Goal: Book appointment/travel/reservation

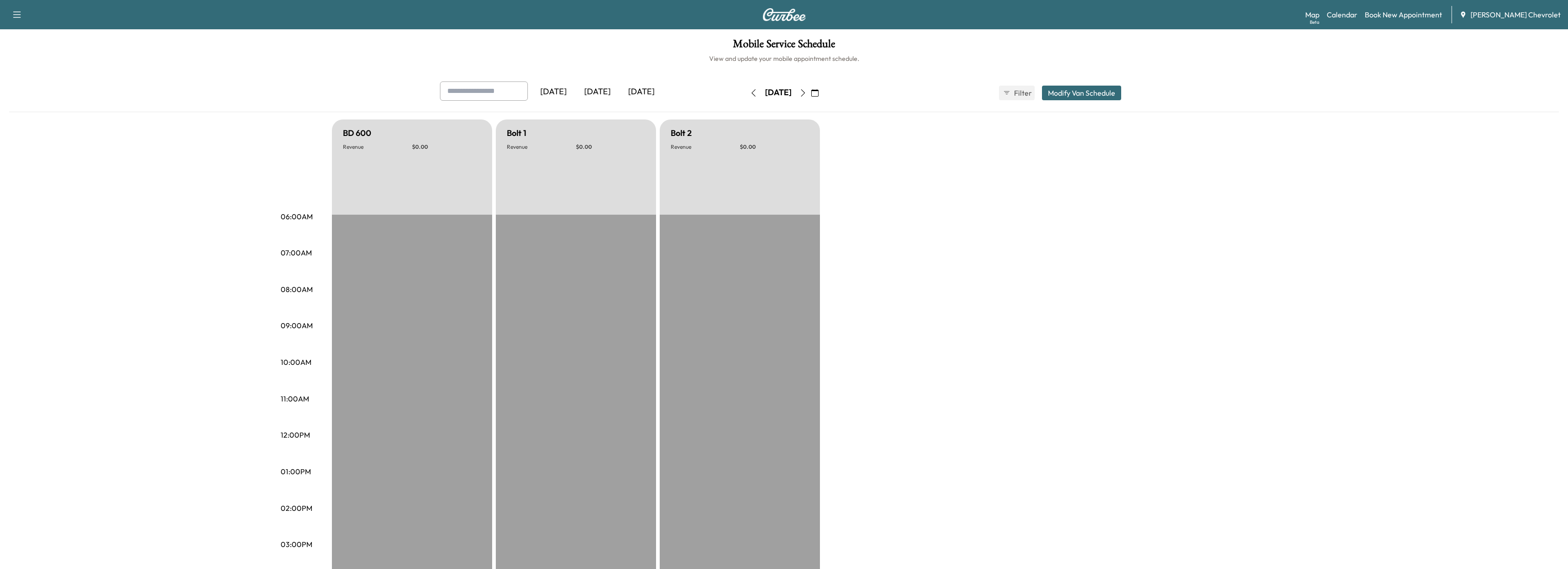
click at [602, 90] on div "[DATE]" at bounding box center [597, 92] width 44 height 21
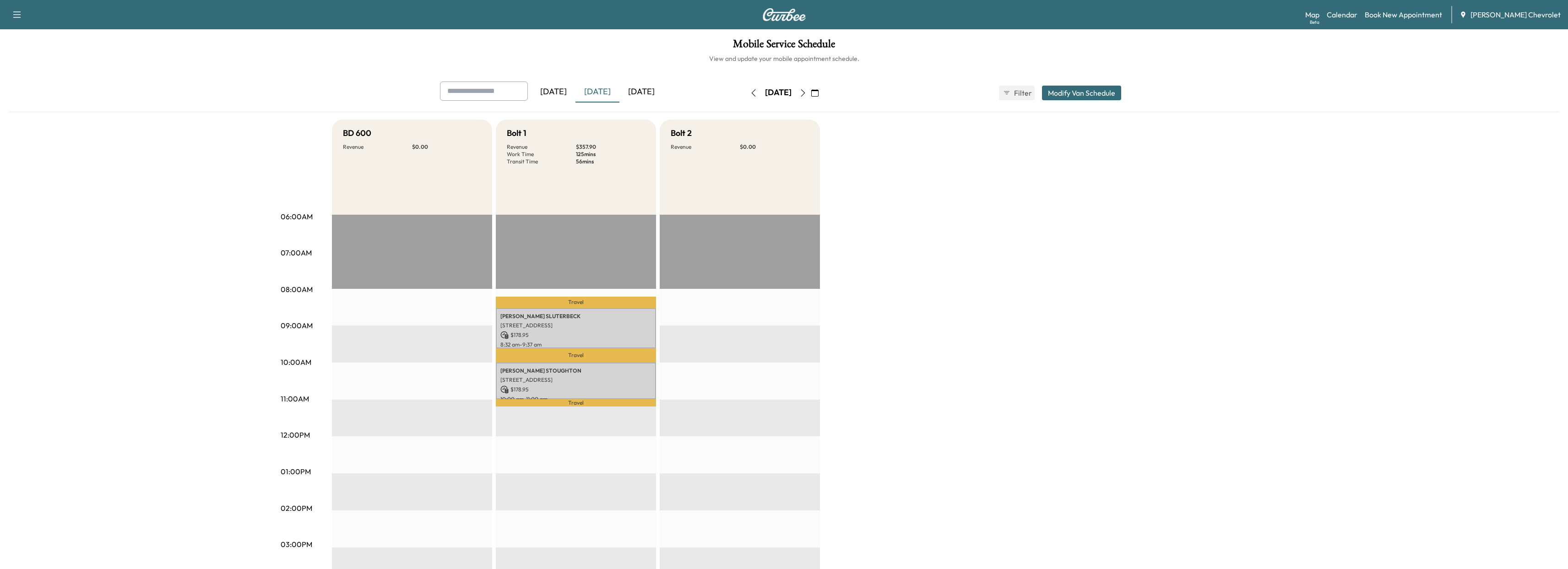
click at [644, 89] on div "[DATE]" at bounding box center [641, 92] width 44 height 21
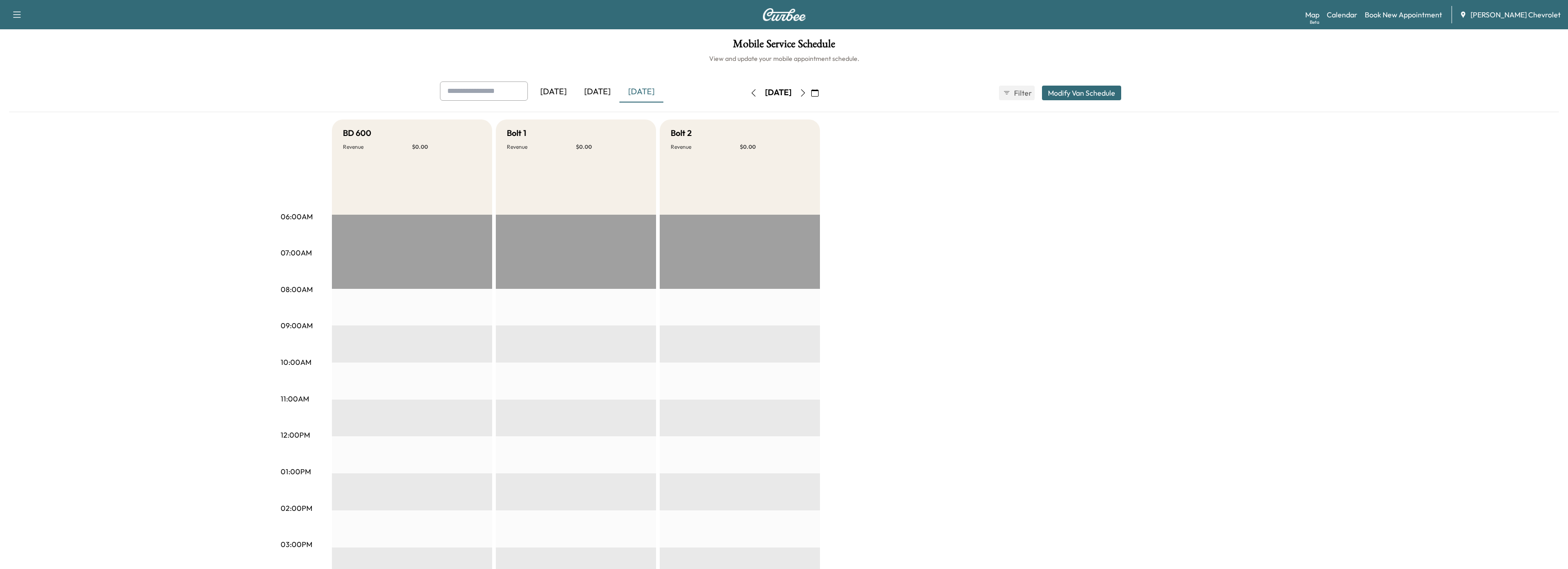
click at [602, 88] on div "[DATE]" at bounding box center [597, 92] width 44 height 21
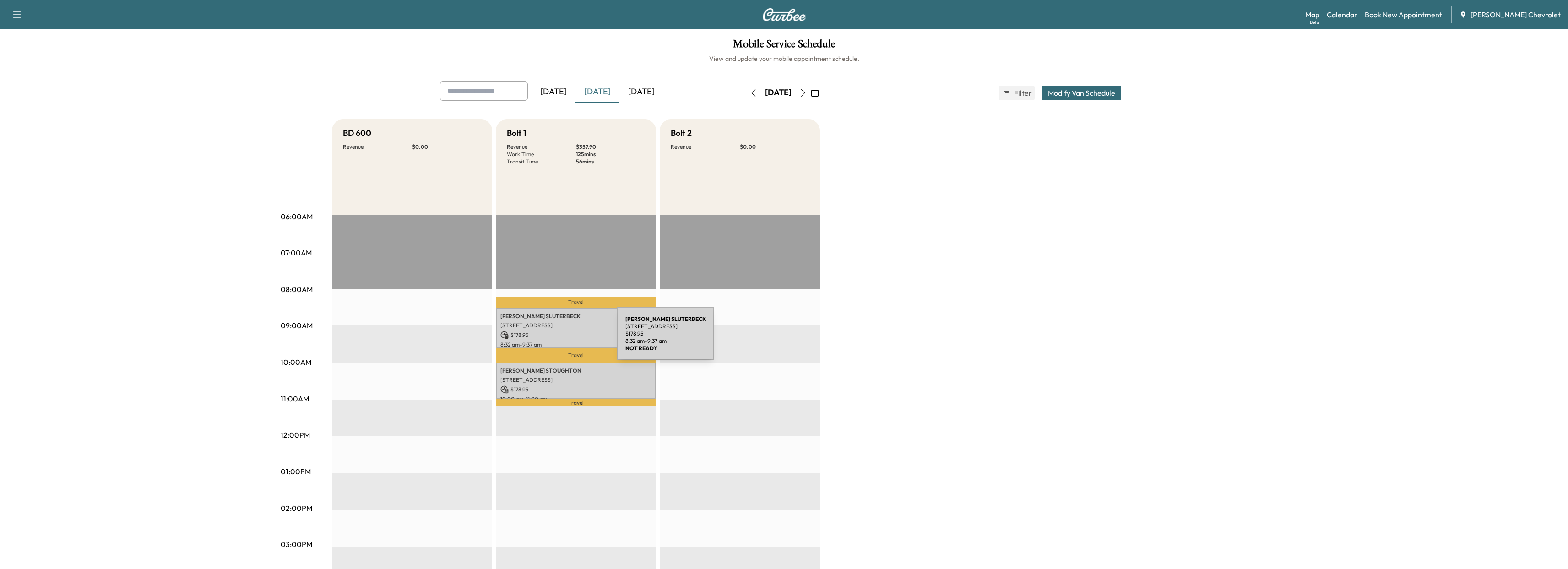
click at [548, 339] on div "[PERSON_NAME] [STREET_ADDRESS] $ 178.95 8:32 am - 9:37 am" at bounding box center [576, 328] width 160 height 40
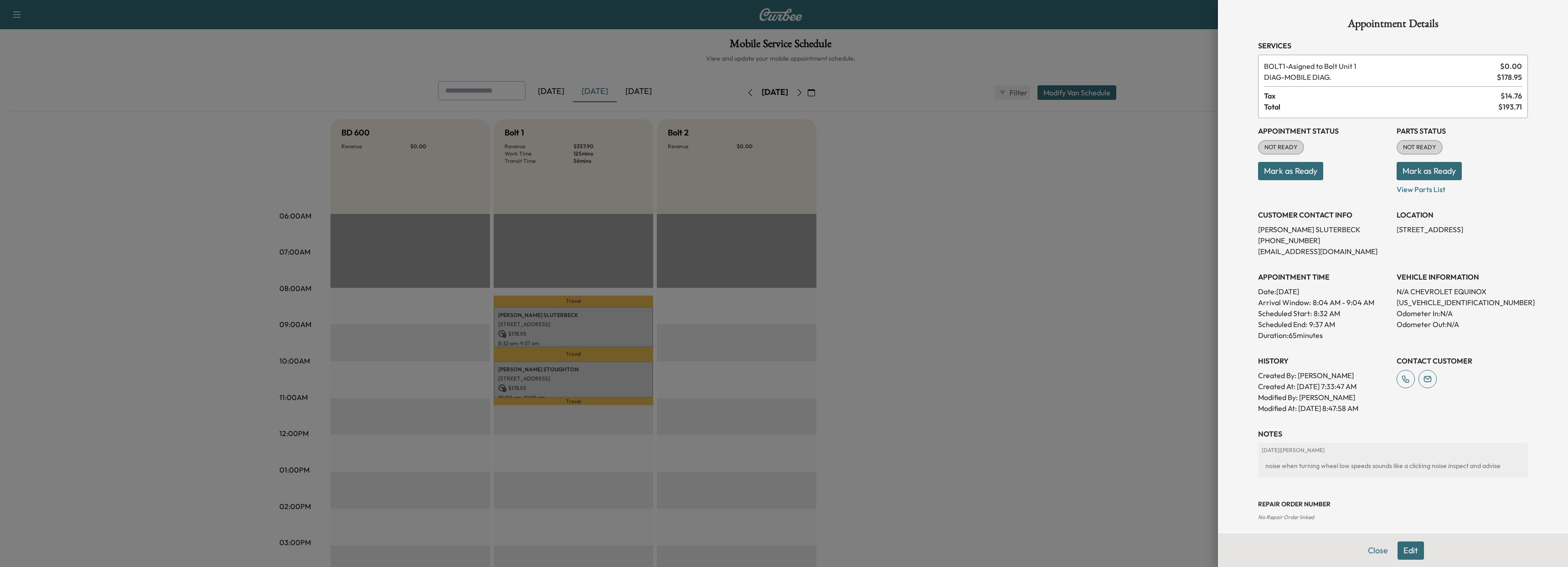
click at [1398, 557] on button "Edit" at bounding box center [1410, 551] width 26 height 18
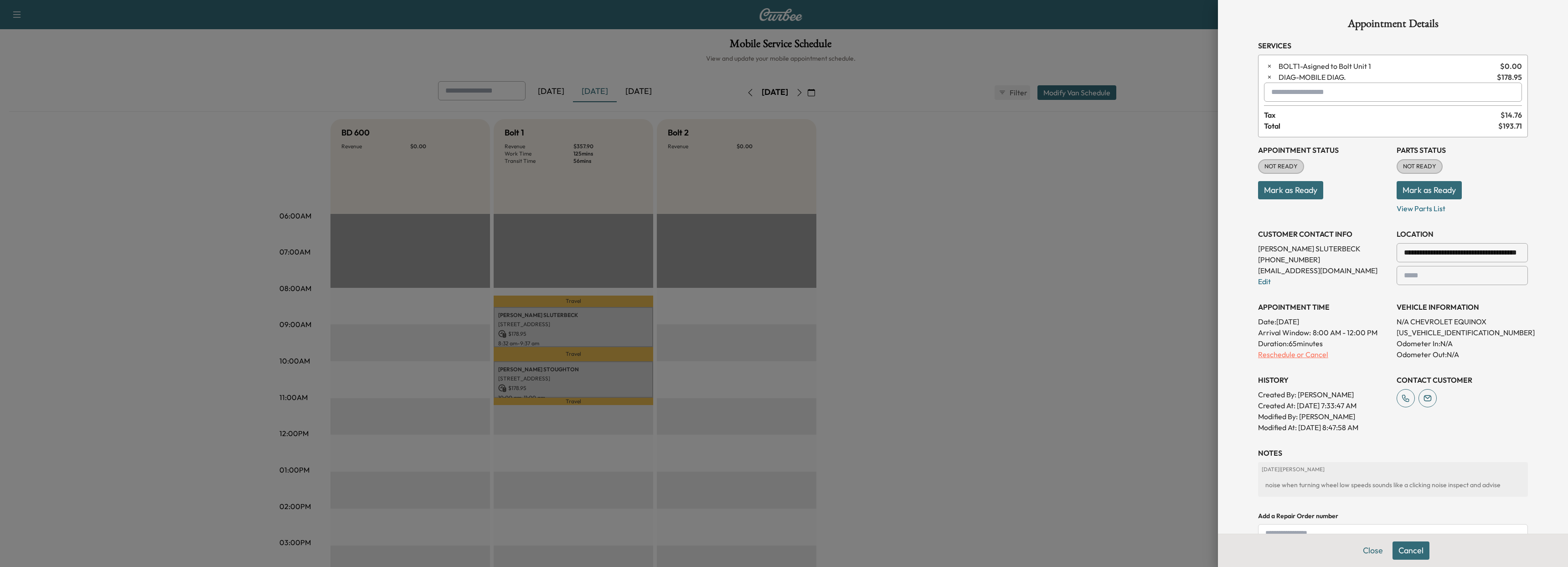
click at [1300, 357] on p "Reschedule or Cancel" at bounding box center [1324, 354] width 131 height 11
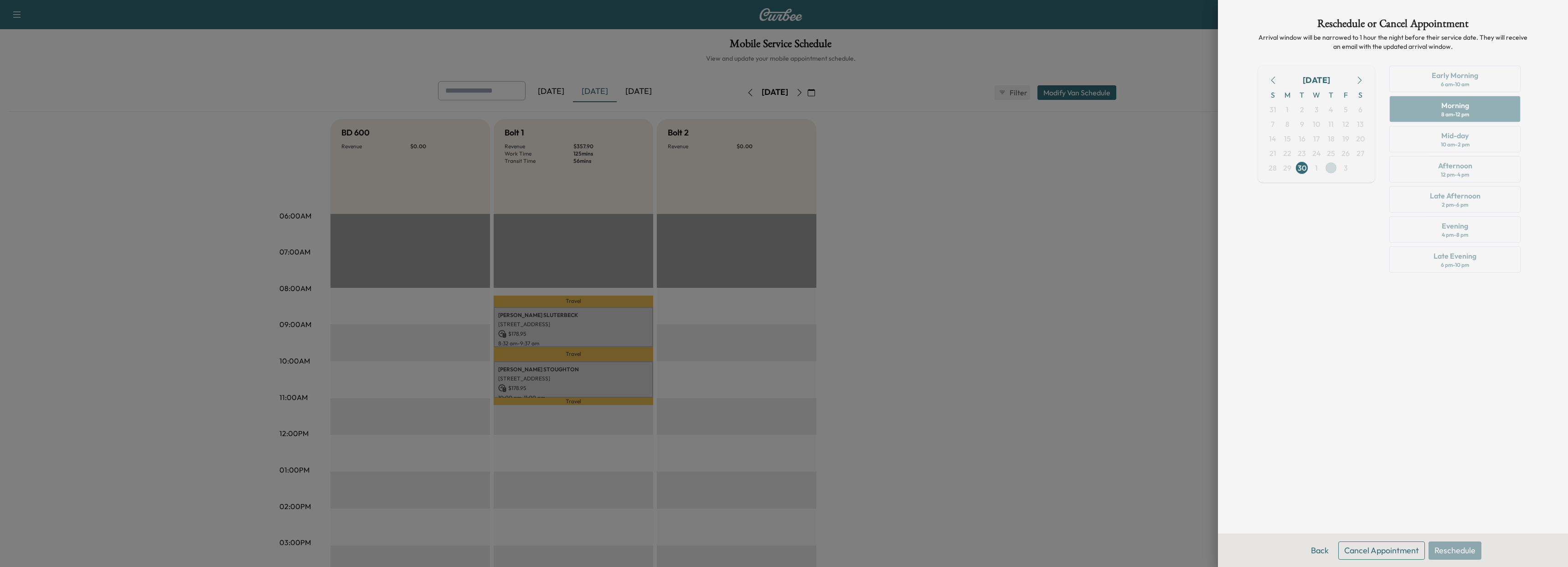
click at [1332, 168] on span "2" at bounding box center [1331, 168] width 4 height 11
click at [1442, 135] on div "Mid-day" at bounding box center [1455, 135] width 27 height 11
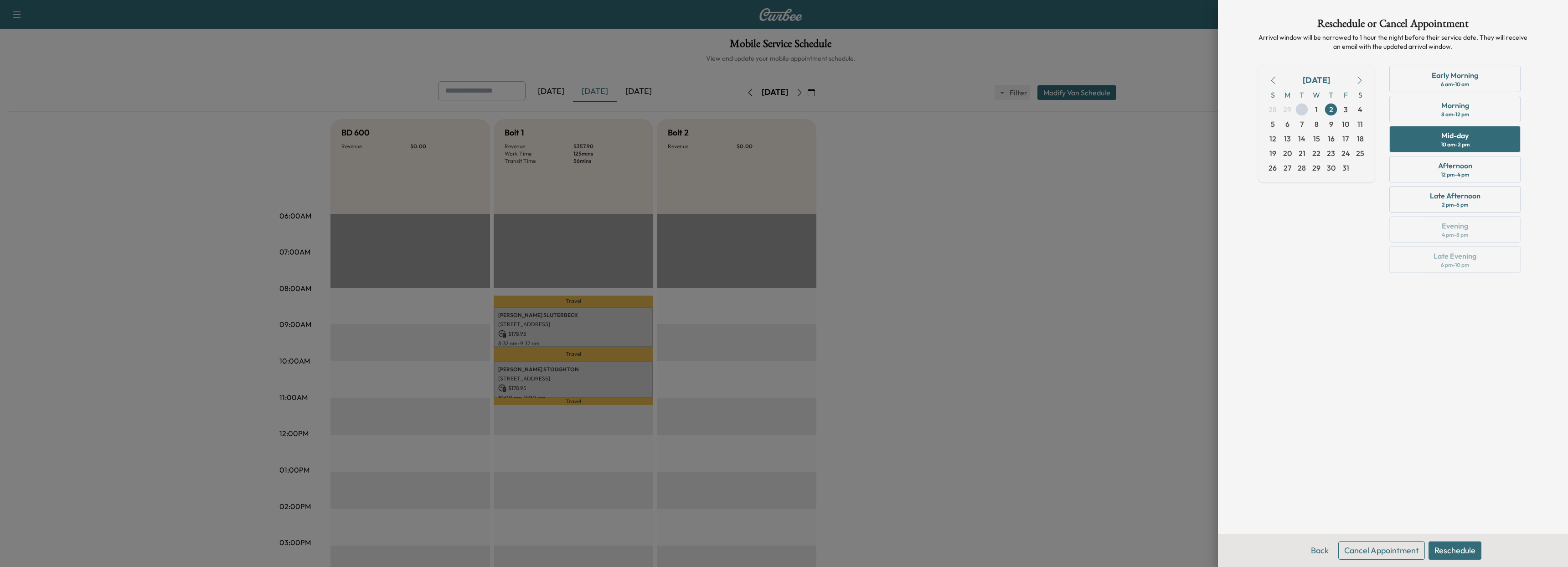
click at [1451, 544] on button "Reschedule" at bounding box center [1455, 551] width 53 height 18
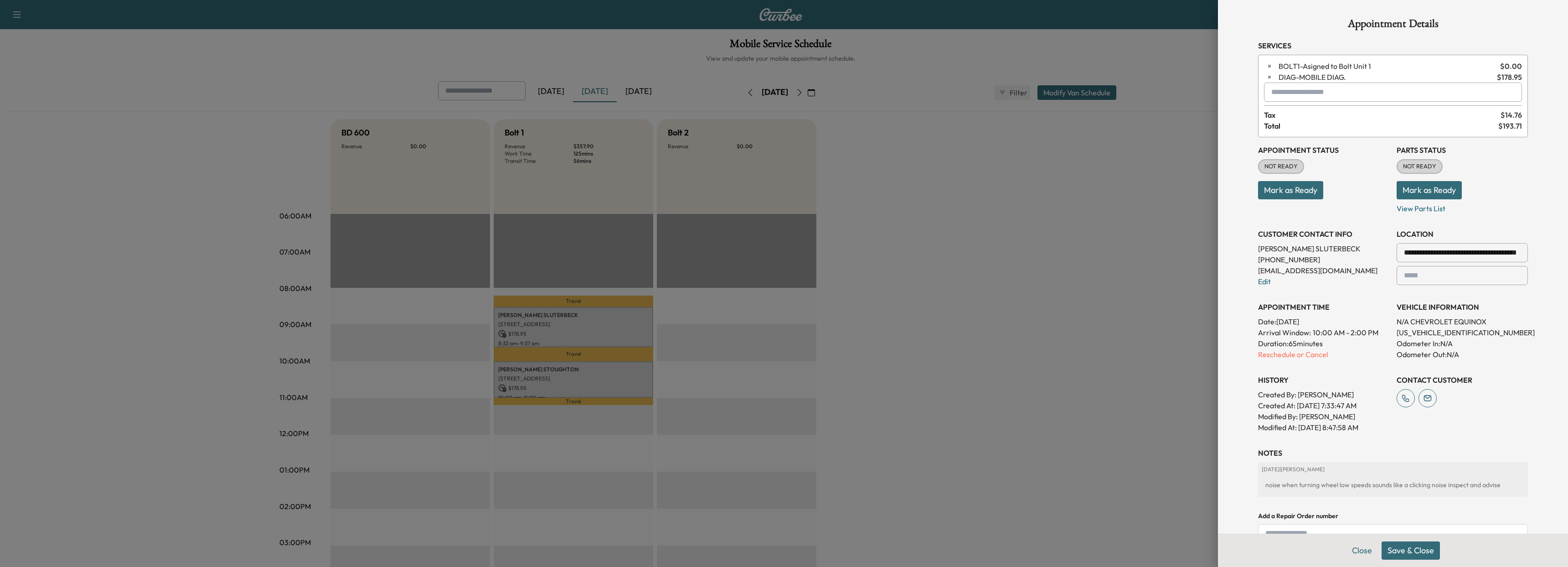
click at [1405, 557] on button "Save & Close" at bounding box center [1411, 551] width 58 height 18
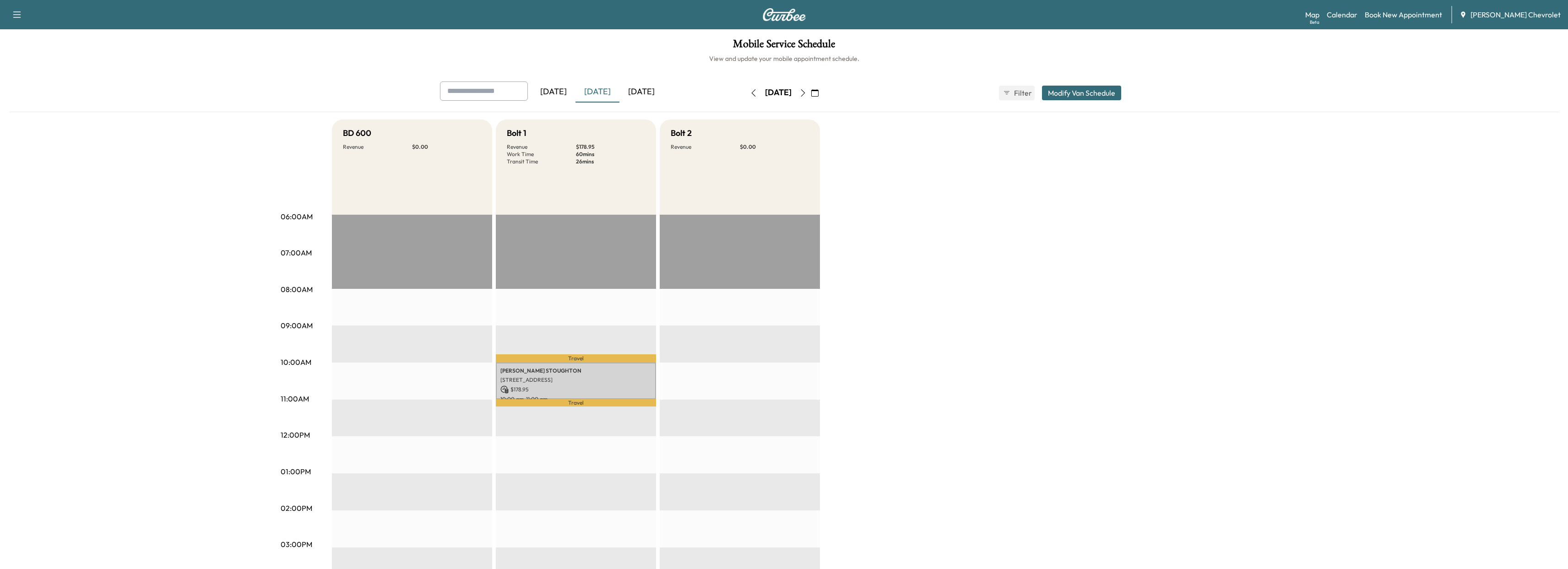
click at [918, 274] on div "BD 600 Revenue $ 0.00 EST Start Bolt 1 Revenue $ 178.95 Work Time 60 mins Trans…" at bounding box center [810, 462] width 956 height 686
click at [549, 367] on p "CINDY STOUGHTON" at bounding box center [575, 371] width 151 height 7
